Goal: Transaction & Acquisition: Download file/media

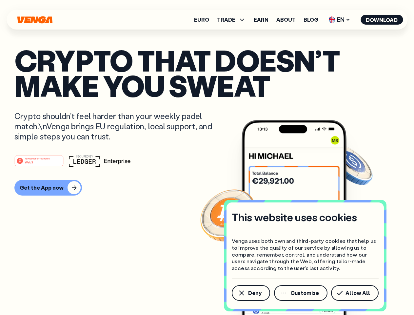
click at [207, 157] on div "#1 PRODUCT OF THE MONTH Web3" at bounding box center [206, 161] width 385 height 12
click at [251, 293] on span "Deny" at bounding box center [254, 292] width 13 height 5
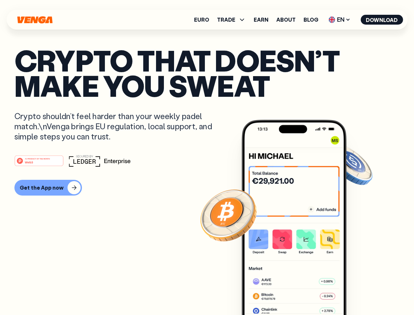
click at [301, 293] on img at bounding box center [294, 230] width 105 height 220
click at [356, 293] on article "Crypto that doesn’t make you sweat Crypto shouldn’t feel harder than your weekl…" at bounding box center [206, 171] width 385 height 246
click at [234, 20] on span "TRADE" at bounding box center [226, 19] width 18 height 5
click at [340, 20] on span "EN" at bounding box center [339, 19] width 27 height 10
click at [382, 20] on button "Download" at bounding box center [382, 20] width 42 height 10
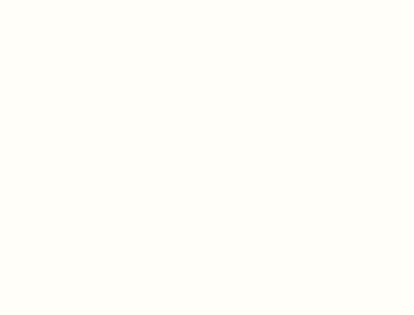
click at [47, 0] on html "This website uses cookies Venga uses both own and third-party cookies that help…" at bounding box center [207, 0] width 414 height 0
click at [40, 0] on html "This website uses cookies Venga uses both own and third-party cookies that help…" at bounding box center [207, 0] width 414 height 0
